Goal: Information Seeking & Learning: Find contact information

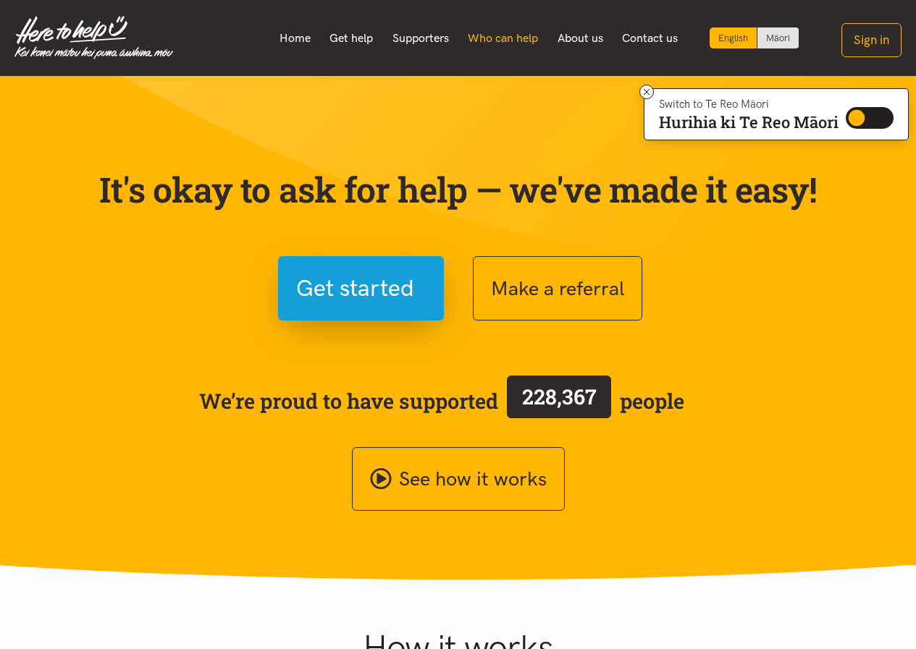
click at [503, 38] on link "Who can help" at bounding box center [503, 38] width 90 height 30
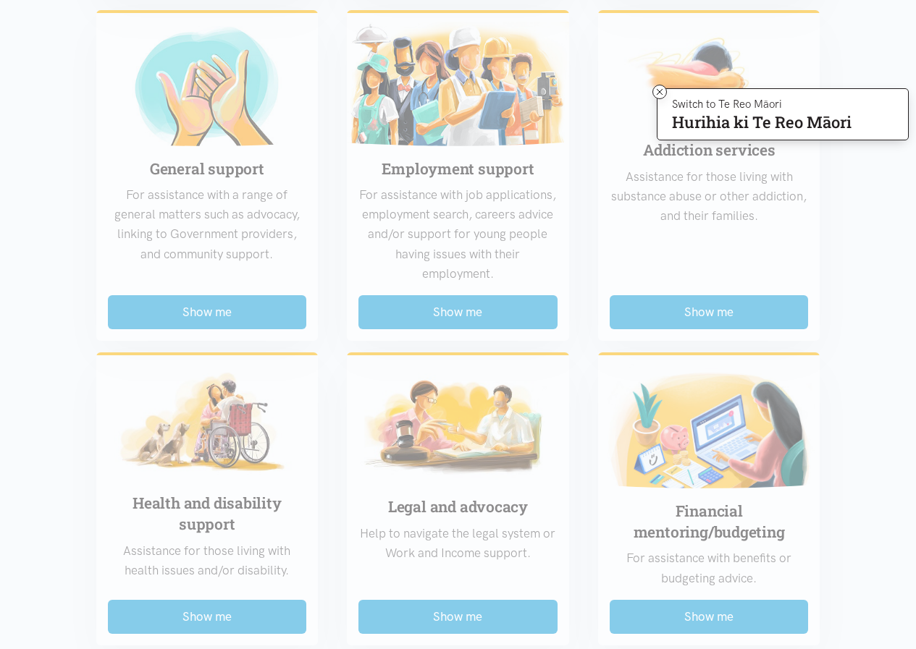
scroll to position [796, 0]
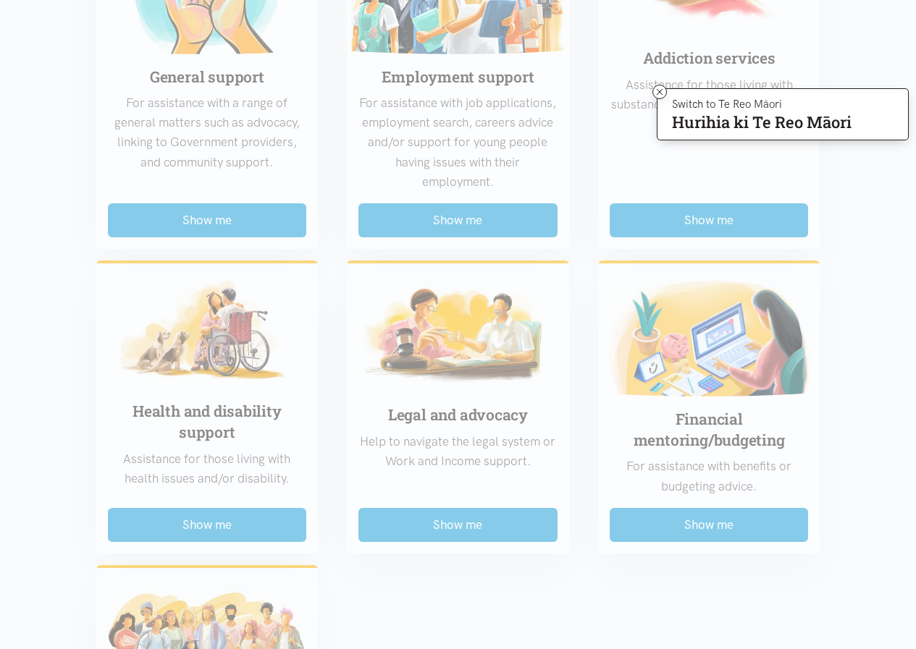
click at [202, 524] on div "Food support For emergency cases only – will include essential non-perishable f…" at bounding box center [458, 229] width 753 height 1253
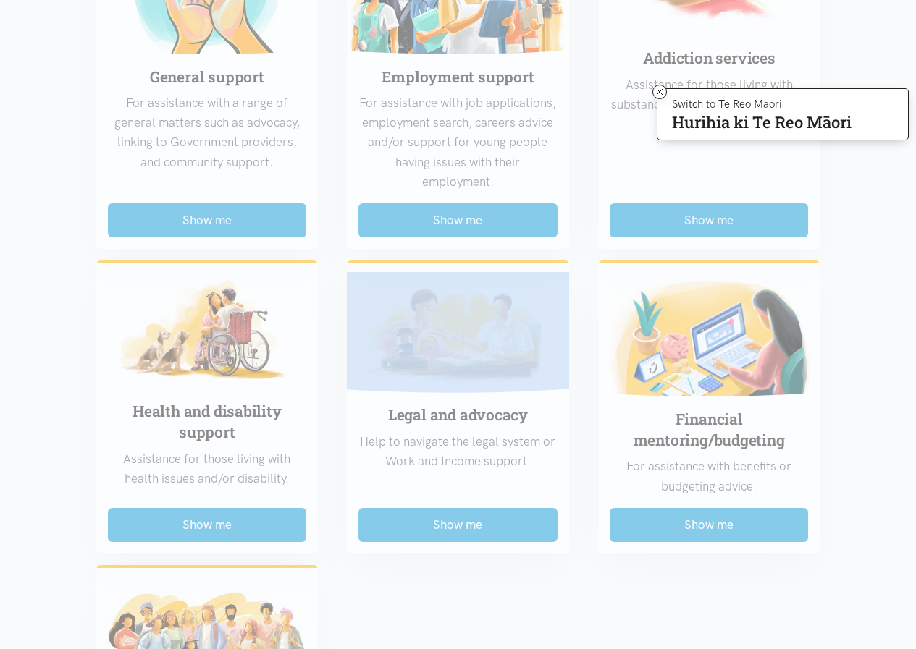
click at [202, 524] on div "Food support For emergency cases only – will include essential non-perishable f…" at bounding box center [458, 229] width 753 height 1253
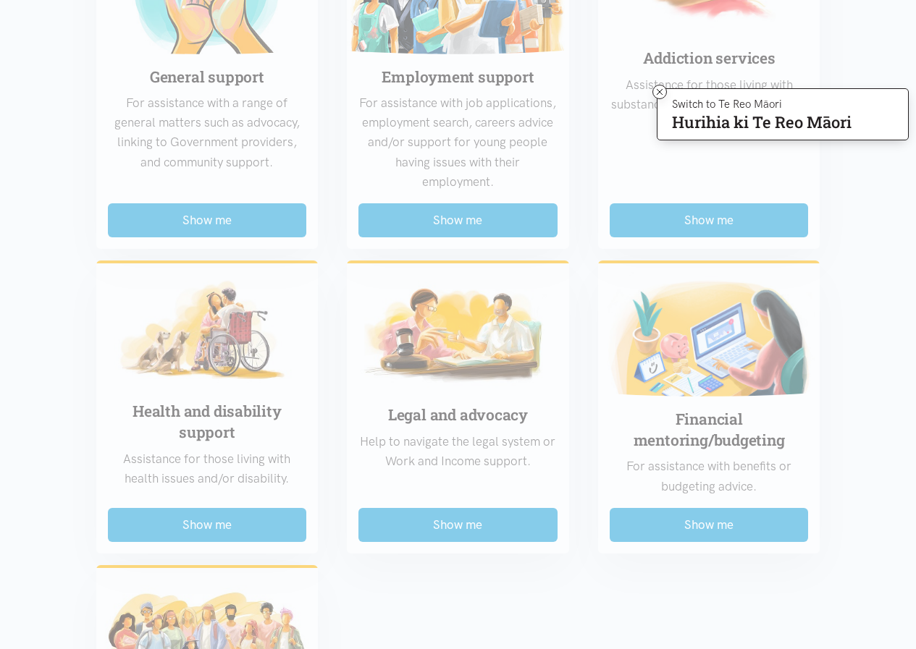
click at [202, 412] on div "Food support For emergency cases only – will include essential non-perishable f…" at bounding box center [458, 229] width 753 height 1253
click at [893, 36] on section "Region Choose... Bay of Plenty Waikato District Choose..." at bounding box center [458, 188] width 916 height 1422
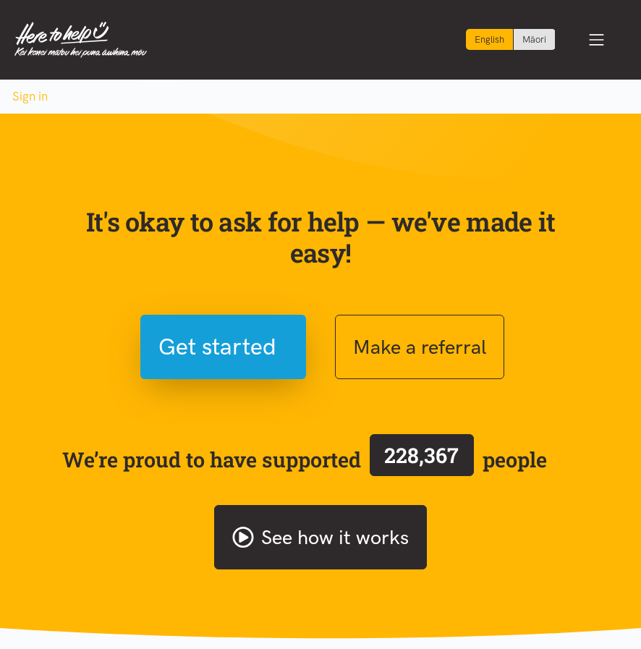
click at [244, 534] on icon at bounding box center [242, 537] width 21 height 21
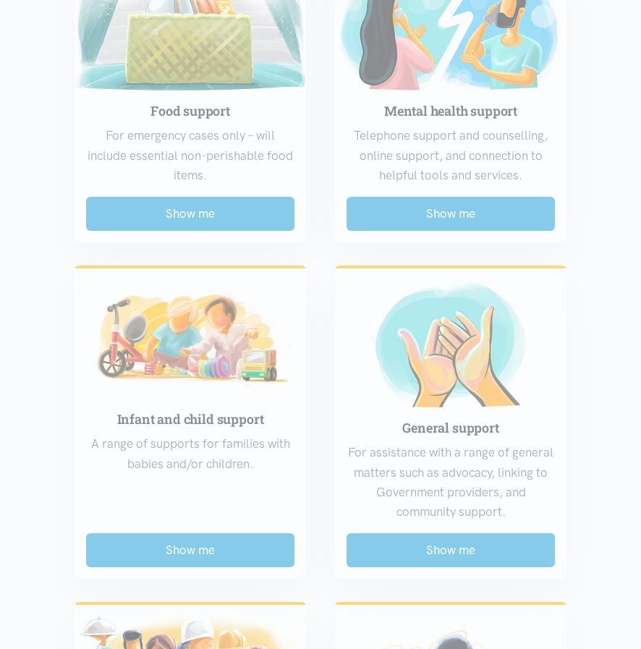
scroll to position [507, 0]
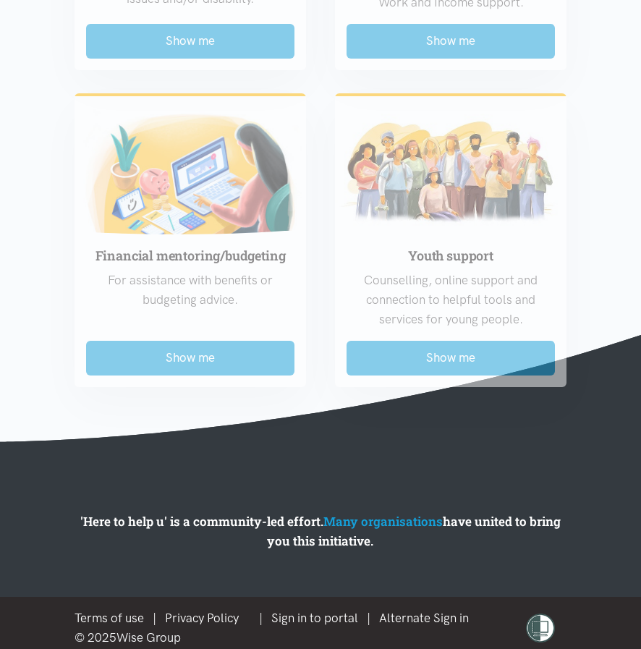
scroll to position [1643, 0]
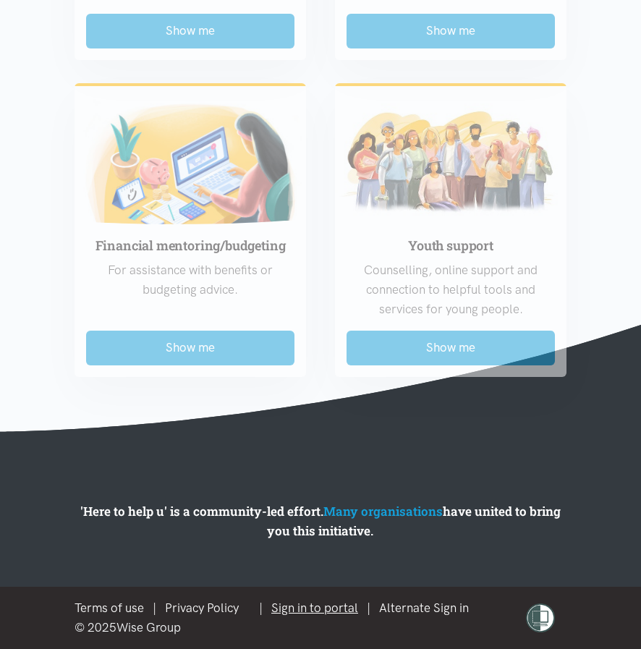
click at [319, 610] on link "Sign in to portal" at bounding box center [314, 608] width 87 height 14
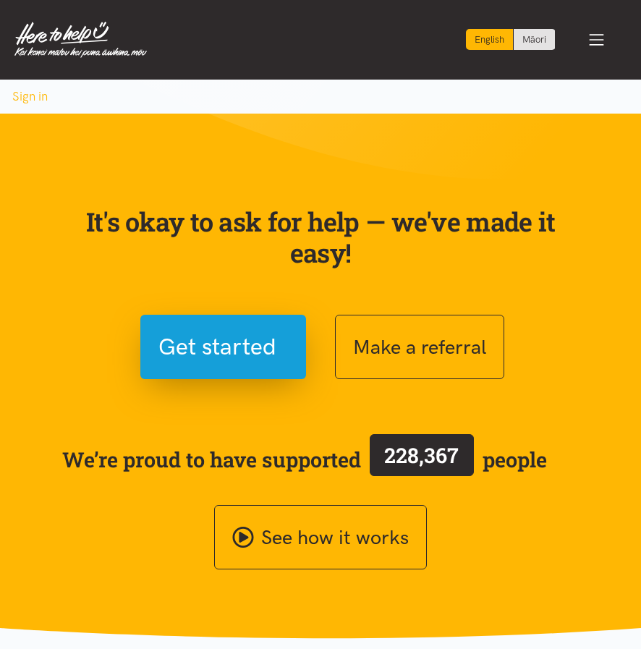
click at [70, 41] on img at bounding box center [80, 40] width 132 height 36
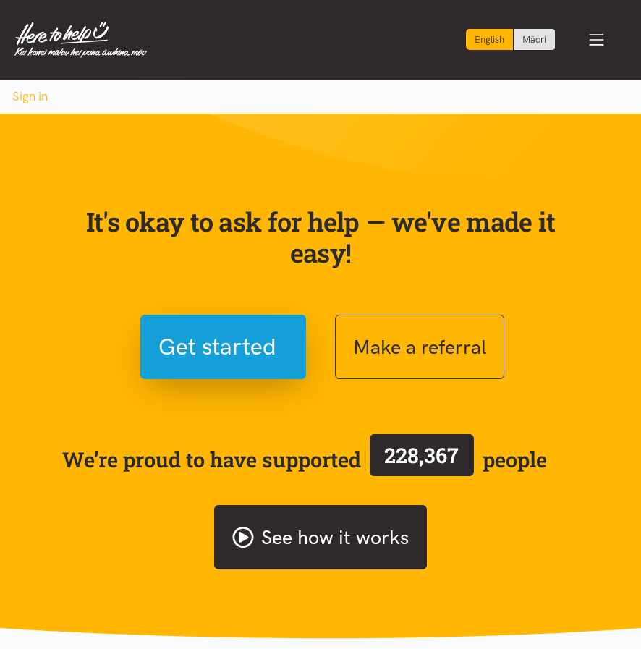
click at [242, 536] on icon at bounding box center [242, 537] width 21 height 21
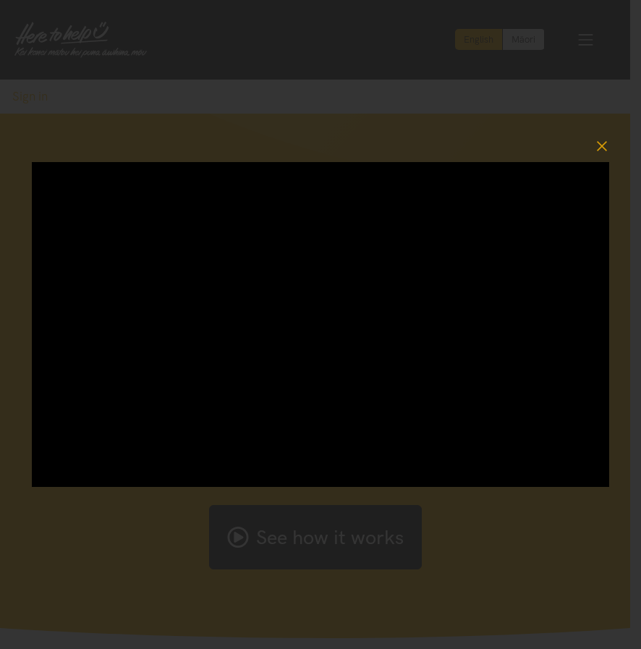
click at [242, 536] on div at bounding box center [320, 324] width 641 height 649
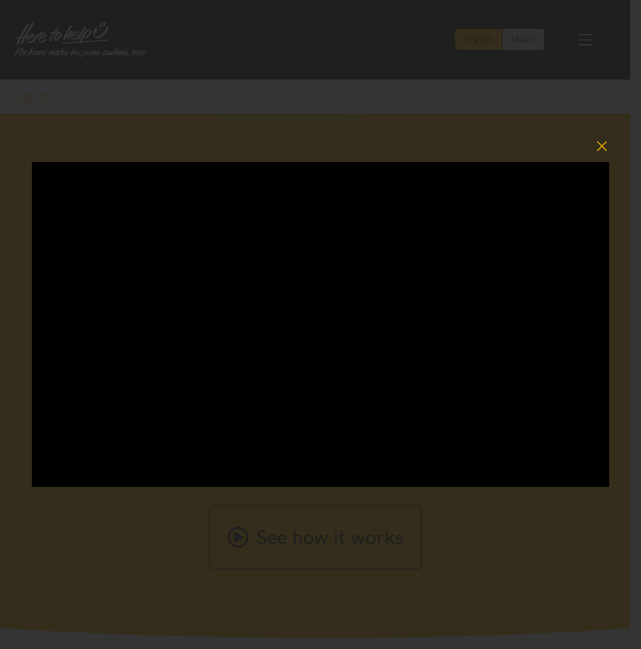
click at [242, 536] on div at bounding box center [320, 324] width 641 height 649
